Goal: Task Accomplishment & Management: Use online tool/utility

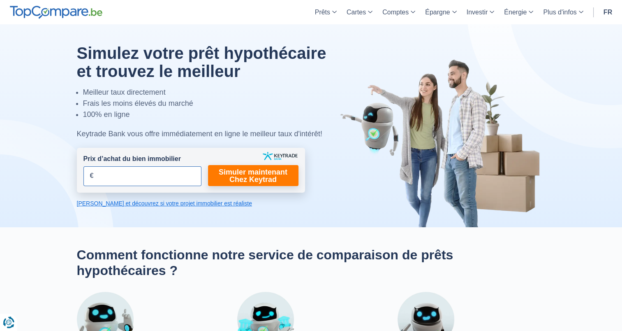
click at [156, 178] on input "Prix d’achat du bien immobilier" at bounding box center [142, 176] width 118 height 20
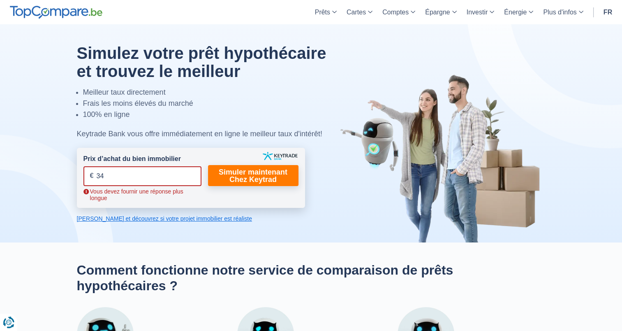
type input "3"
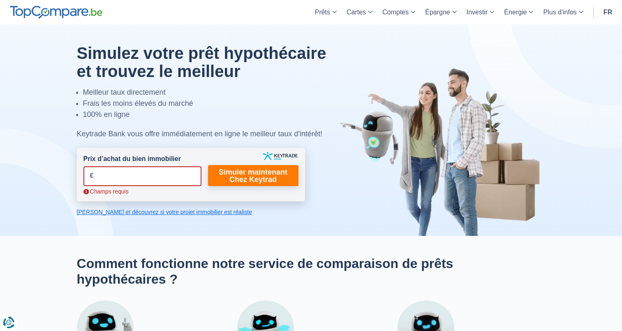
type input "3"
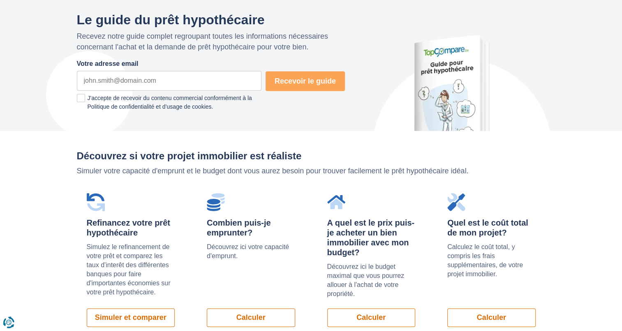
scroll to position [493, 0]
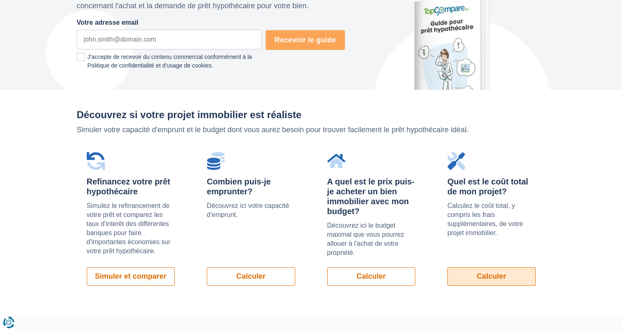
type input "375.000"
click at [488, 273] on link "Calculer" at bounding box center [491, 276] width 88 height 18
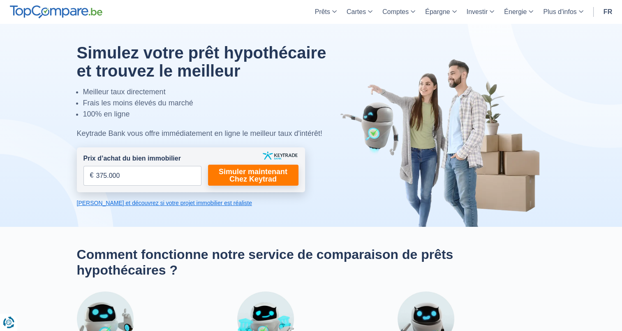
scroll to position [0, 0]
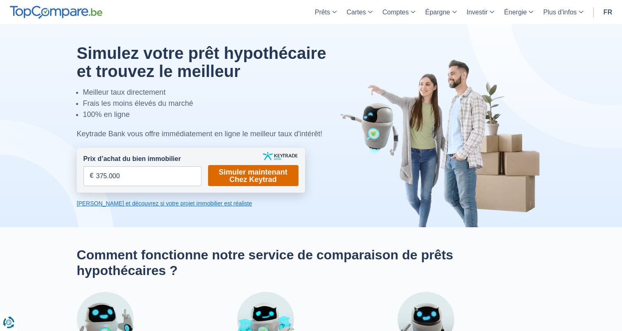
click at [243, 182] on link "Simuler maintenant Chez Keytrad" at bounding box center [253, 175] width 90 height 21
click at [173, 203] on link "[PERSON_NAME] et découvrez si votre projet immobilier est réaliste" at bounding box center [191, 203] width 228 height 8
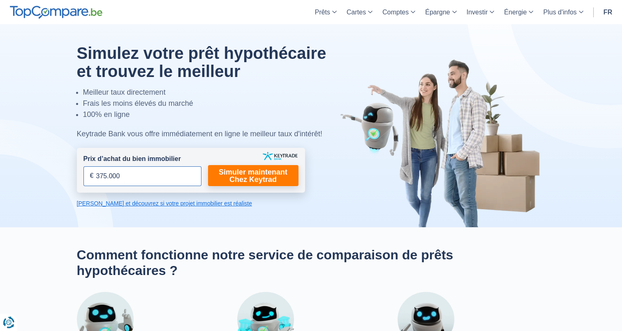
drag, startPoint x: 134, startPoint y: 176, endPoint x: 87, endPoint y: 174, distance: 46.9
click at [87, 174] on input "375.000" at bounding box center [142, 176] width 118 height 20
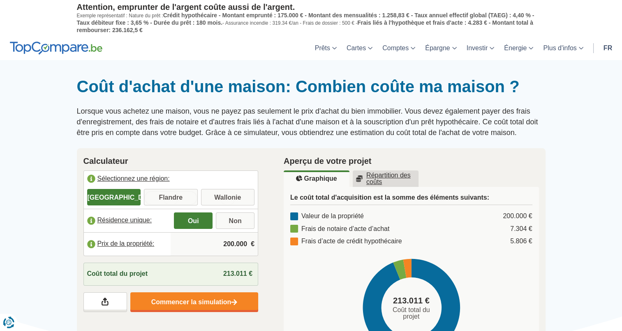
click at [173, 196] on input "Flandre" at bounding box center [171, 197] width 54 height 15
radio input "true"
click at [234, 219] on input "Non" at bounding box center [235, 221] width 39 height 15
radio input "true"
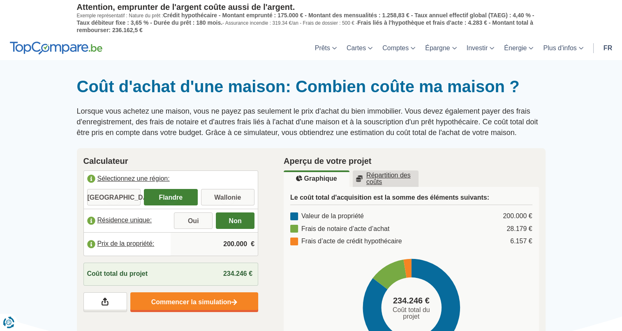
click at [221, 243] on input "200.000" at bounding box center [214, 244] width 81 height 22
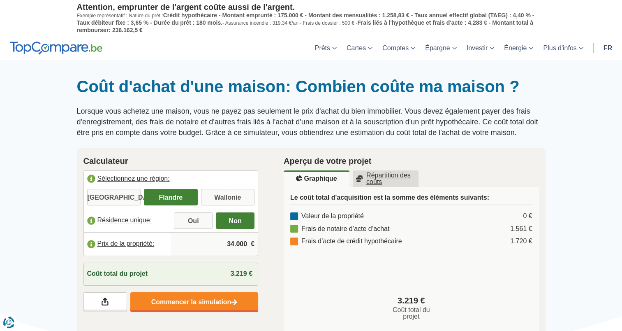
type input "345.000"
